Goal: Task Accomplishment & Management: Use online tool/utility

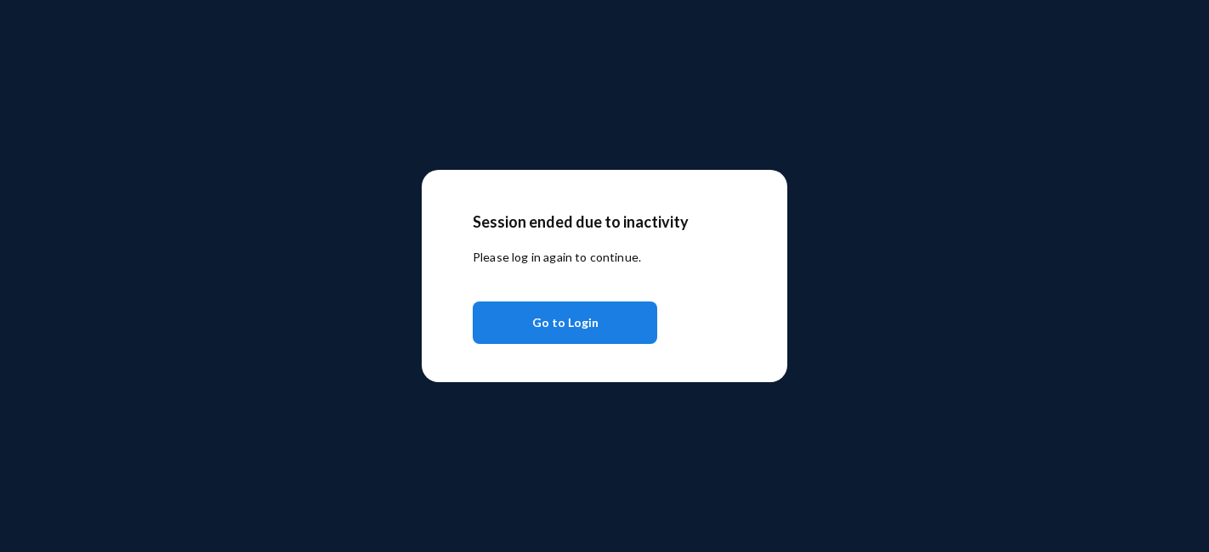
click at [563, 316] on span "Go to Login" at bounding box center [565, 323] width 66 height 31
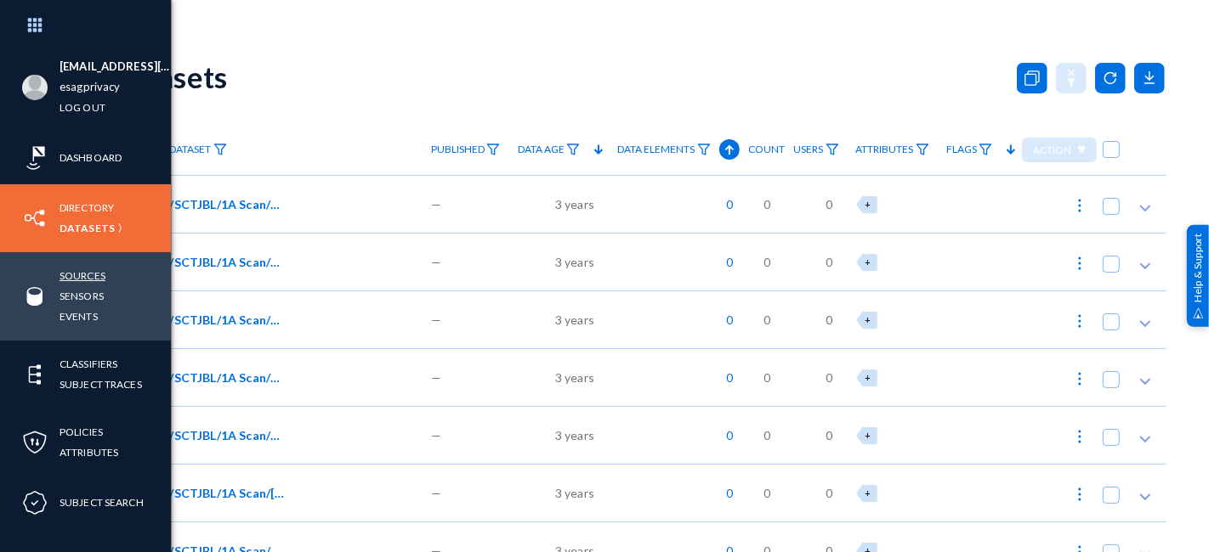
click at [83, 275] on link "Sources" at bounding box center [82, 276] width 46 height 20
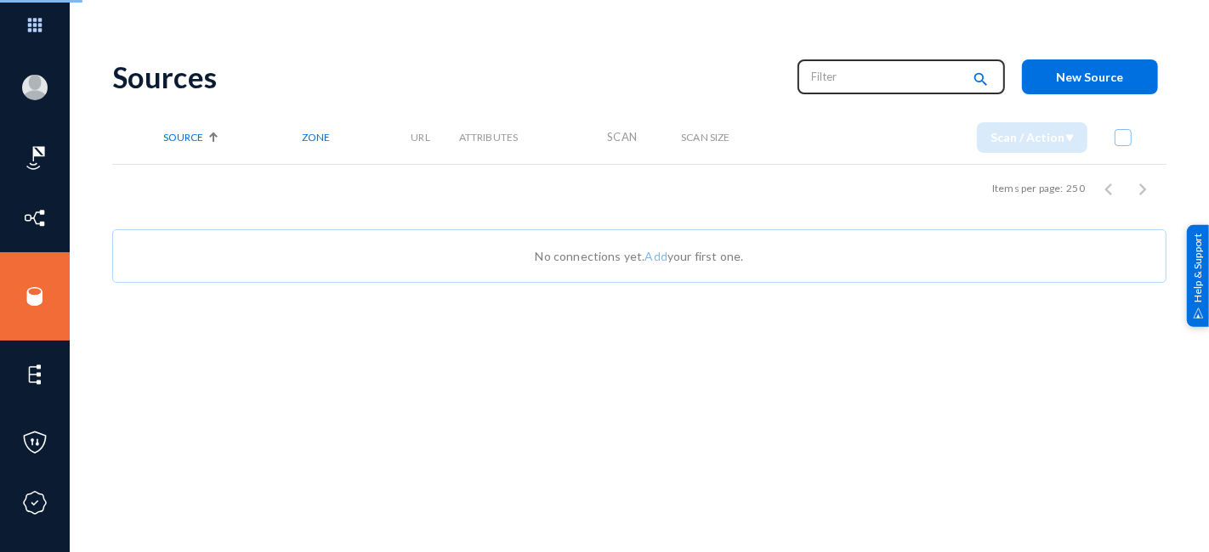
click at [843, 81] on input "text" at bounding box center [887, 76] width 150 height 25
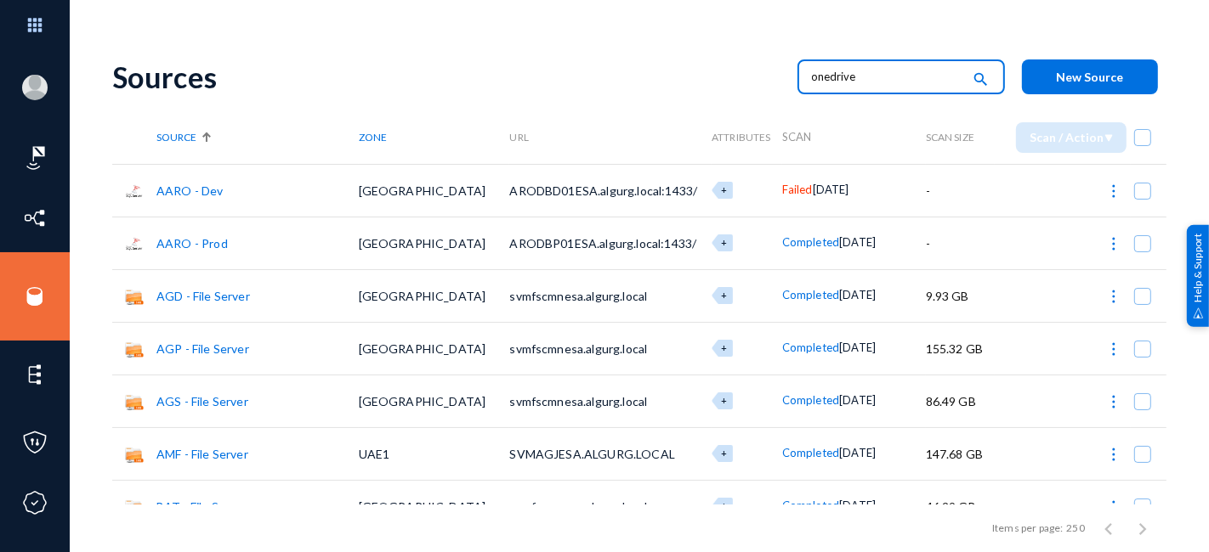
type input "onedrive"
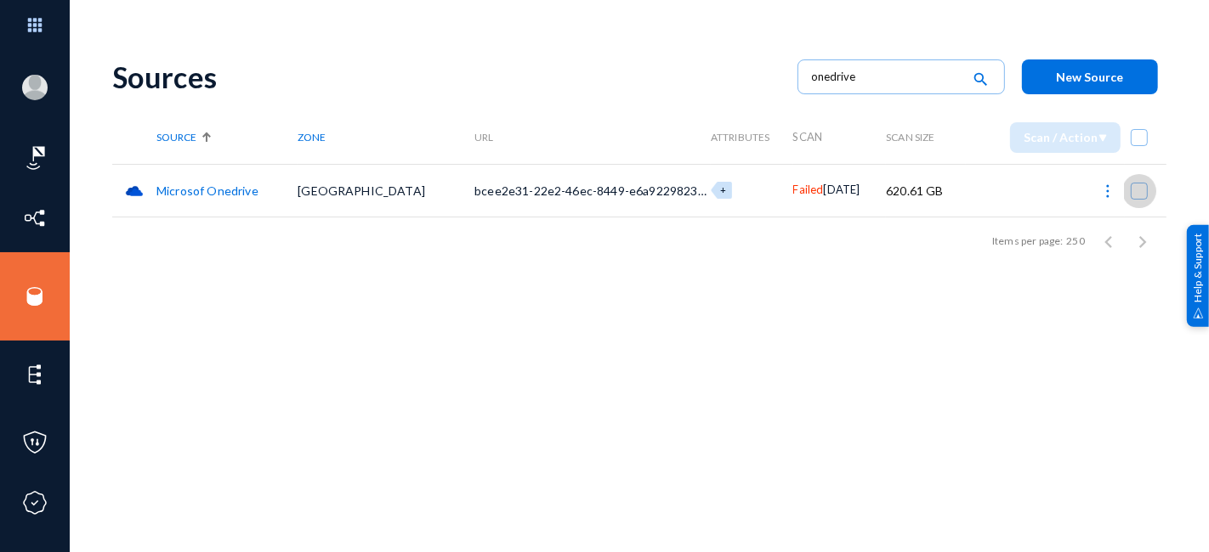
click at [1135, 195] on span at bounding box center [1138, 191] width 17 height 17
click at [1138, 199] on input "checkbox" at bounding box center [1139, 200] width 2 height 2
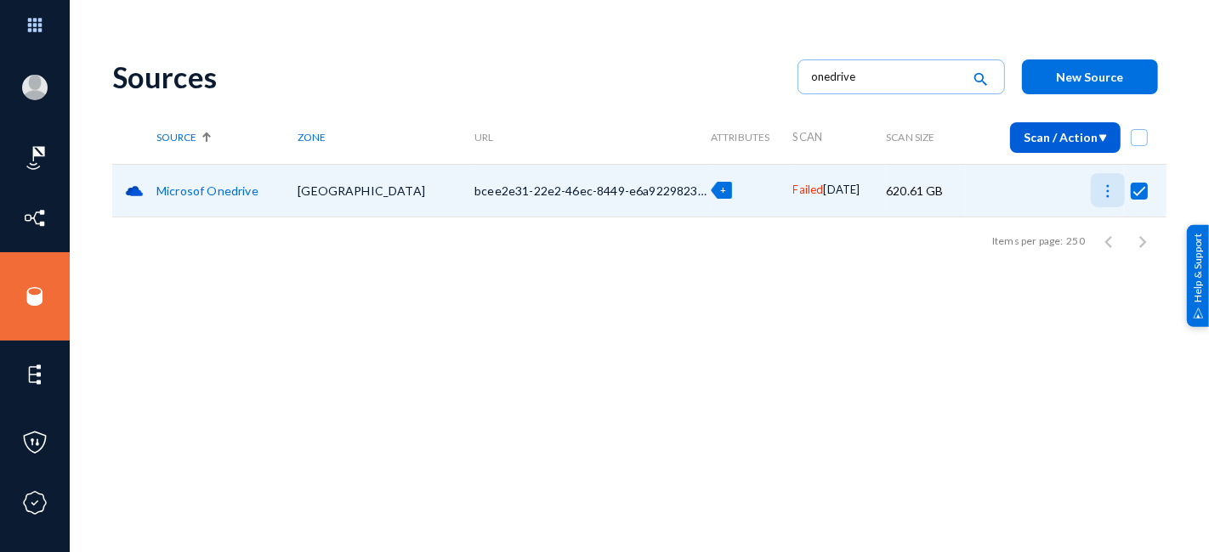
click at [1107, 195] on img at bounding box center [1107, 191] width 17 height 17
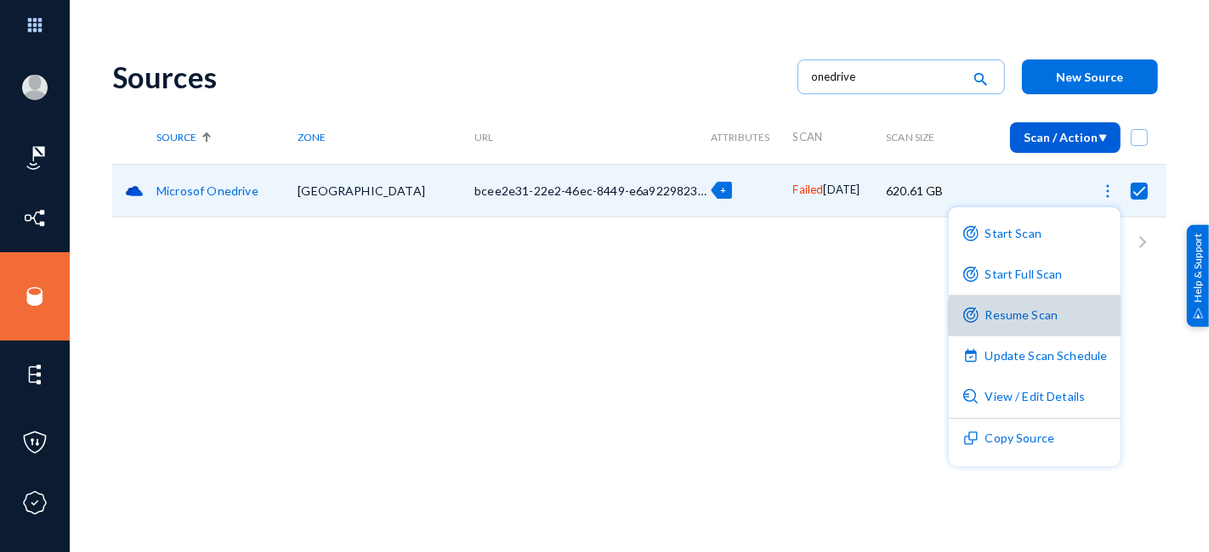
click at [1078, 317] on button "Resume Scan" at bounding box center [1034, 316] width 173 height 41
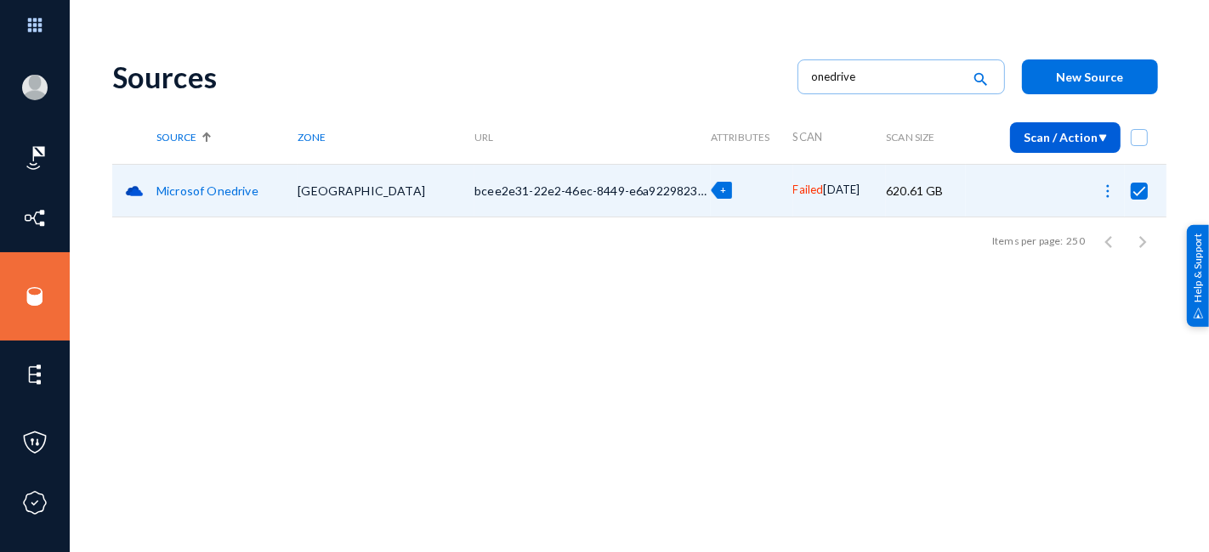
checkbox input "false"
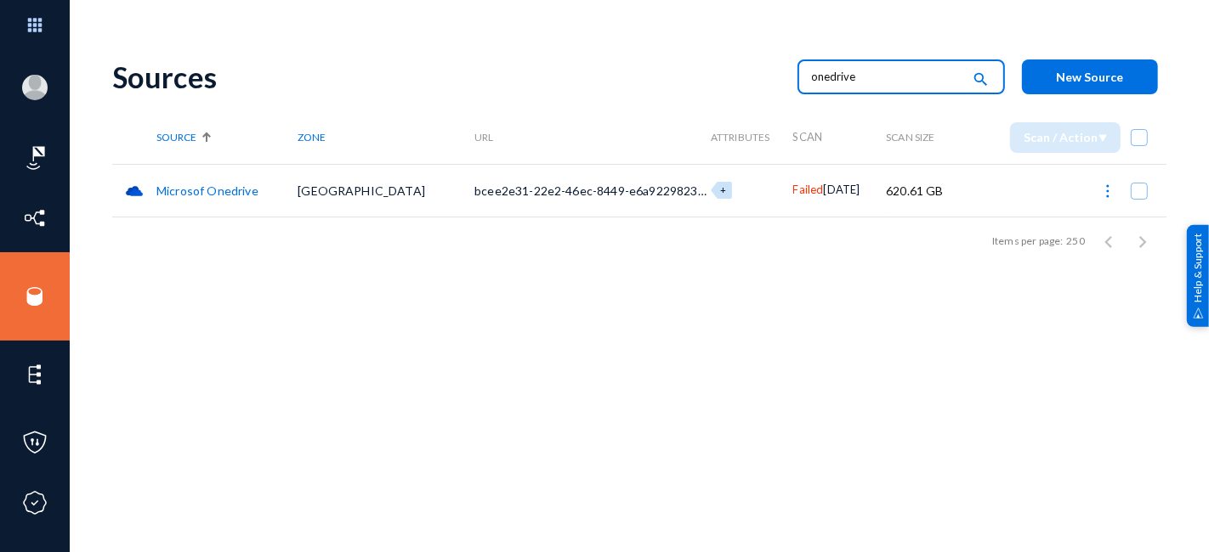
click at [880, 80] on input "onedrive" at bounding box center [887, 76] width 150 height 25
type input "onedrive"
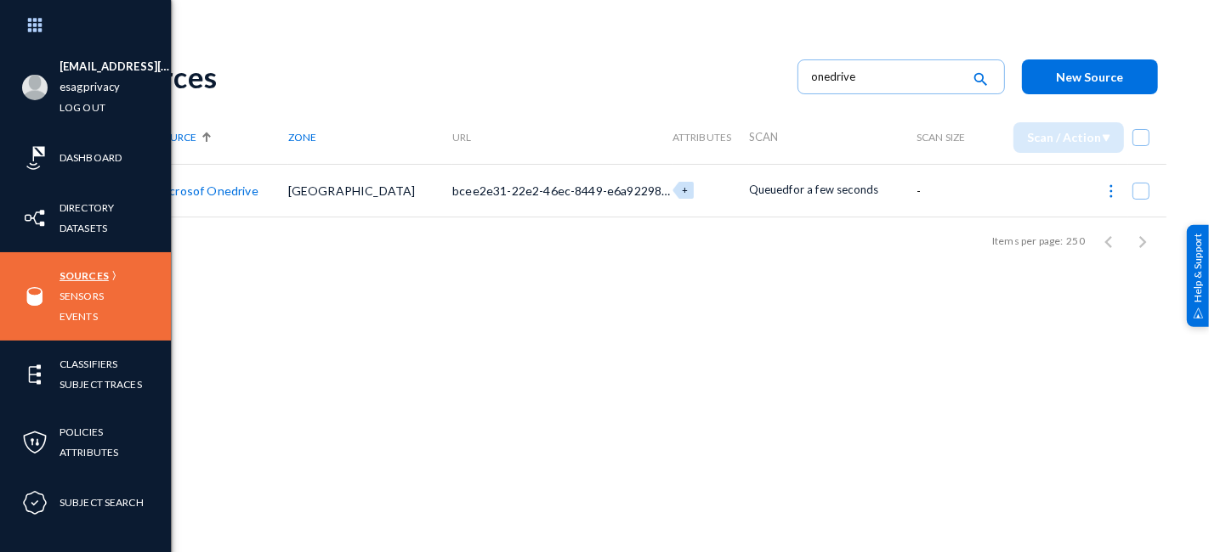
click at [88, 276] on link "Sources" at bounding box center [83, 276] width 49 height 20
